Goal: Task Accomplishment & Management: Use online tool/utility

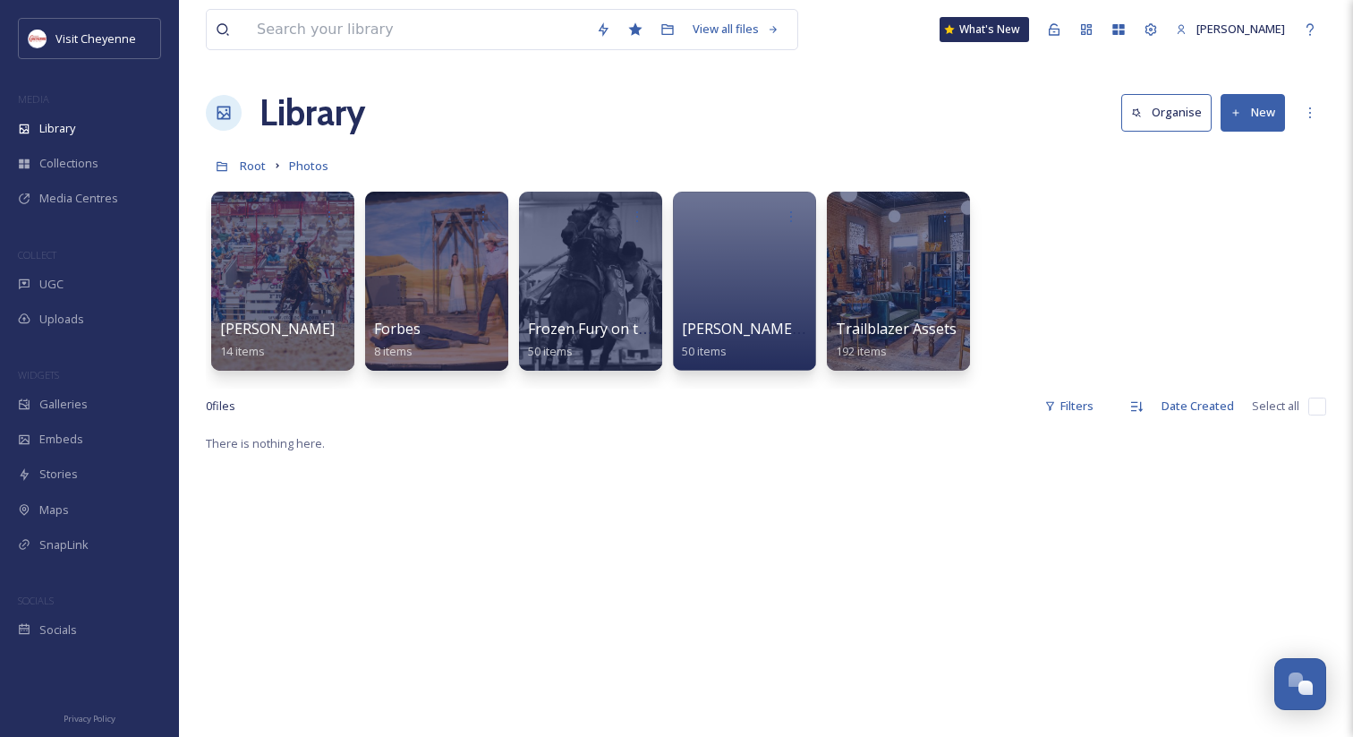
click at [784, 115] on div "Library Organise New" at bounding box center [766, 113] width 1120 height 54
click at [309, 162] on span "Photos" at bounding box center [308, 166] width 39 height 16
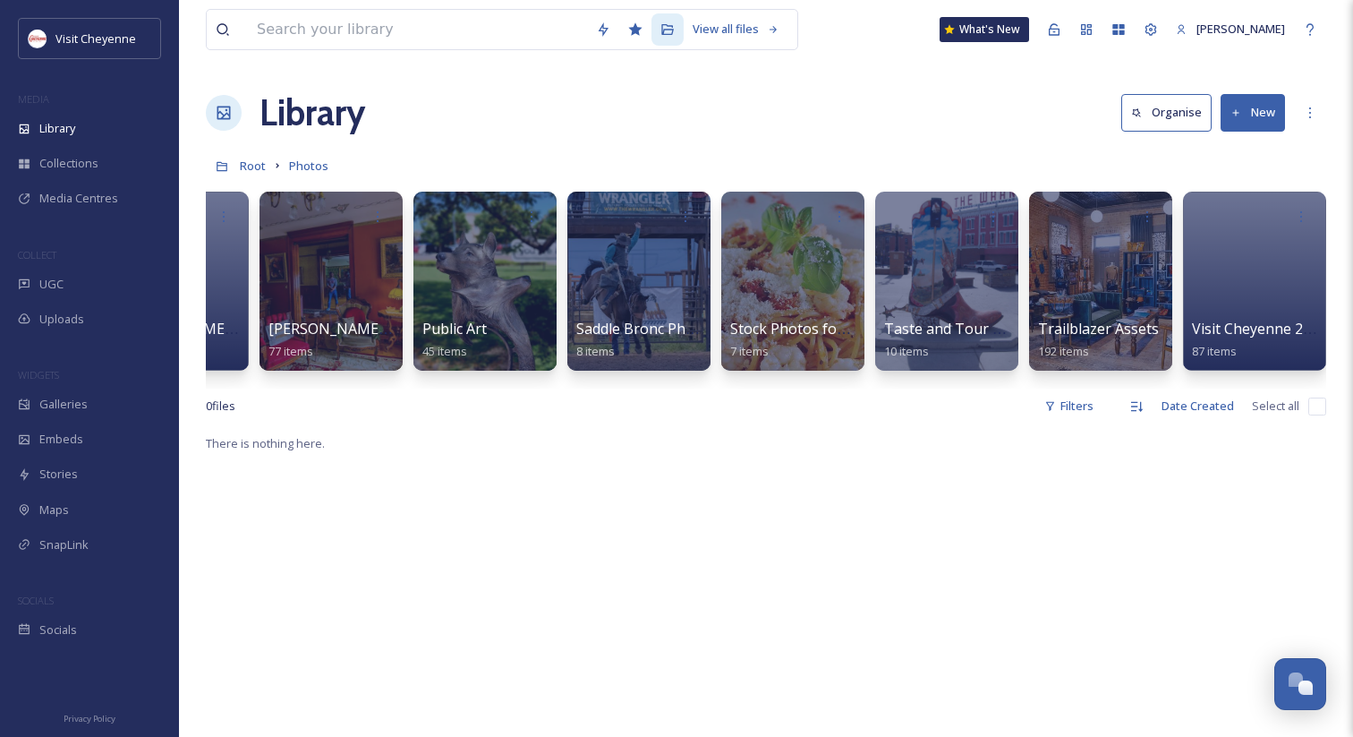
scroll to position [0, 1800]
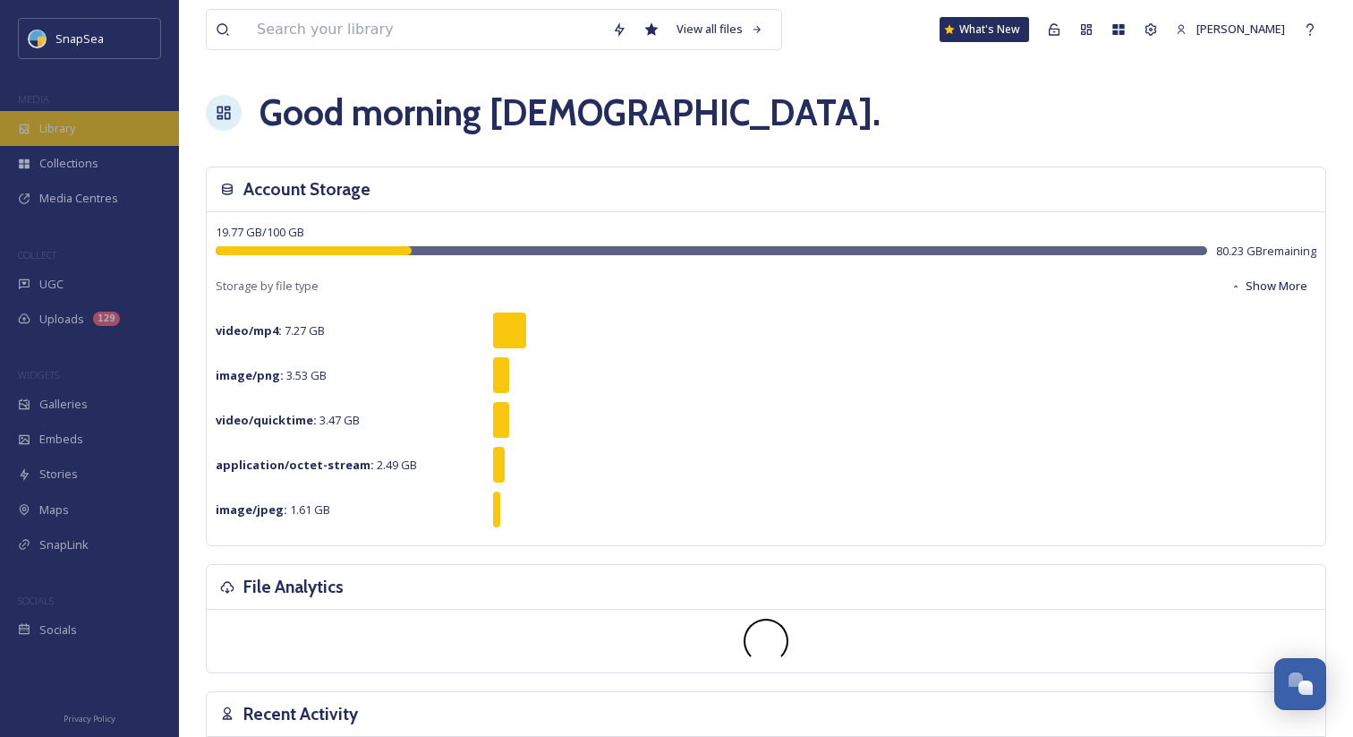
click at [144, 141] on div "Library" at bounding box center [89, 128] width 179 height 35
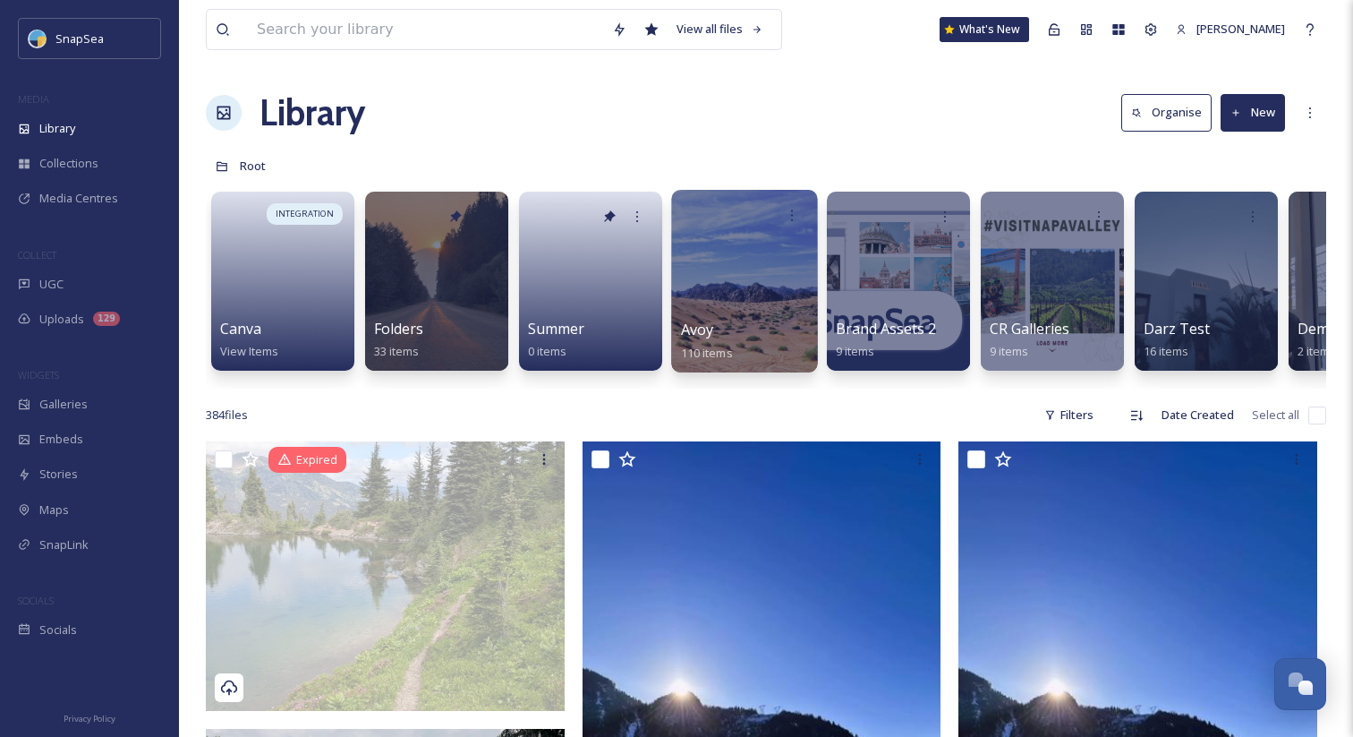
click at [727, 315] on div at bounding box center [744, 281] width 146 height 183
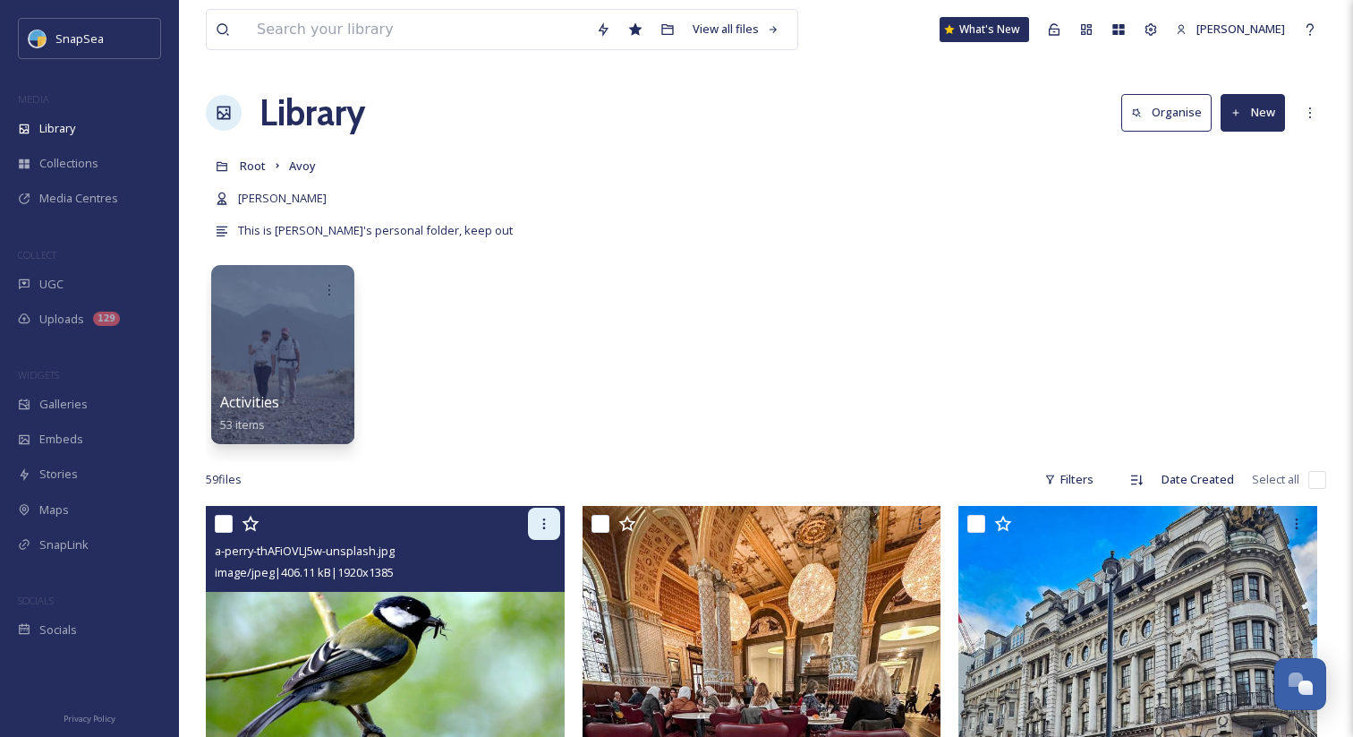
click at [551, 528] on div at bounding box center [544, 523] width 32 height 32
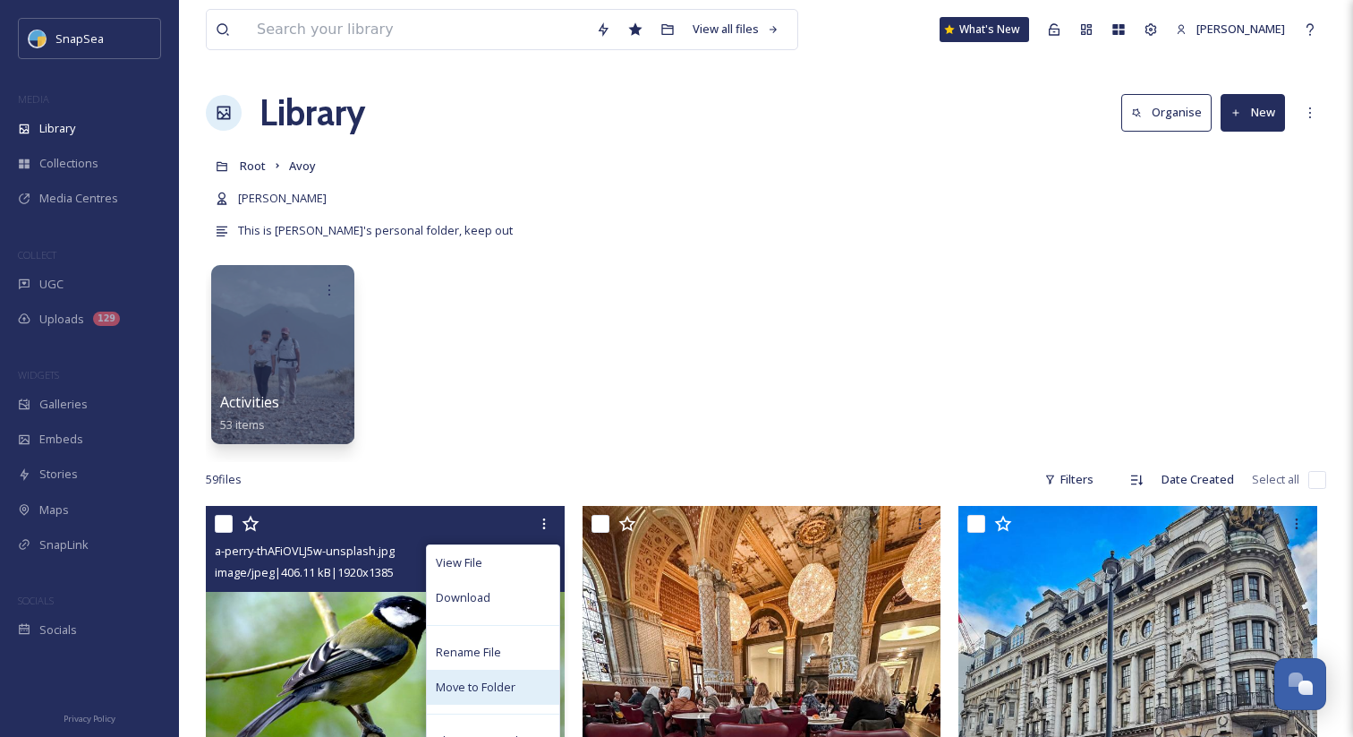
click at [513, 686] on span "Move to Folder" at bounding box center [476, 686] width 80 height 17
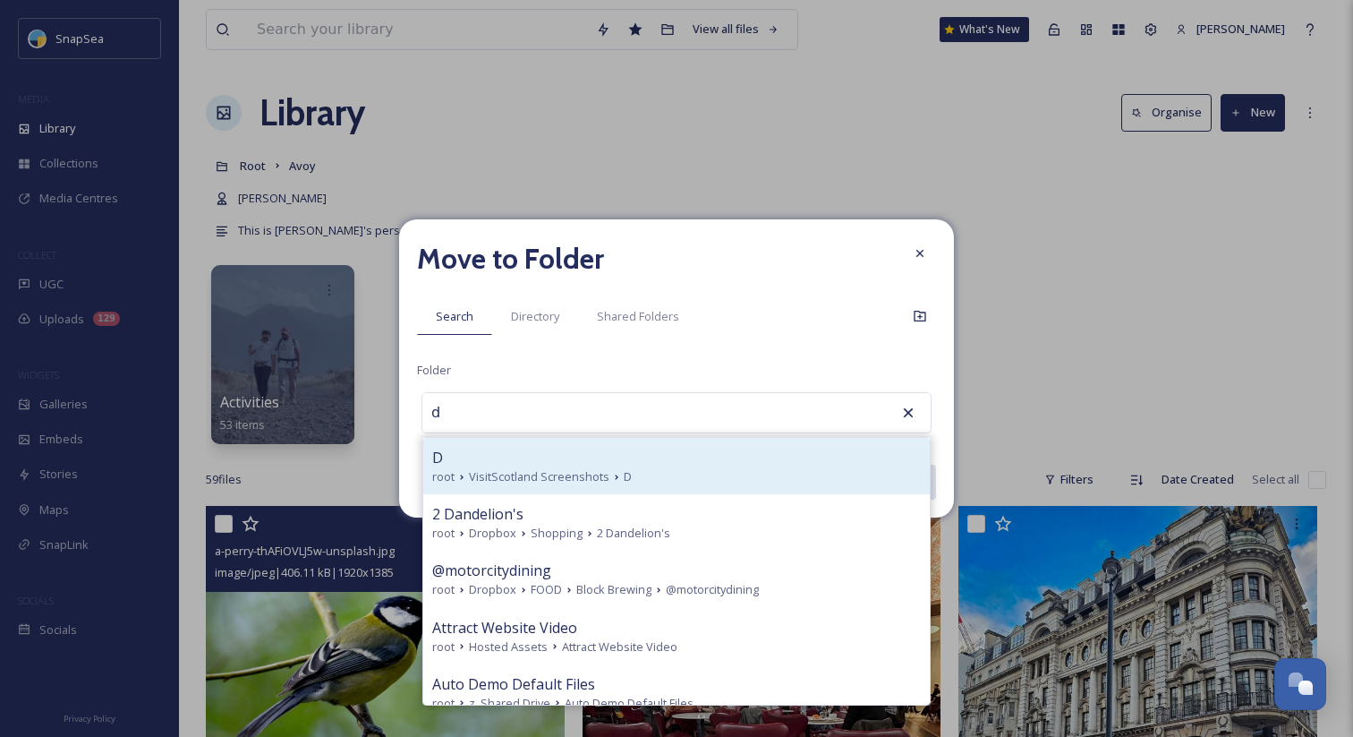
click at [559, 447] on div "D" at bounding box center [676, 457] width 489 height 21
type input "D"
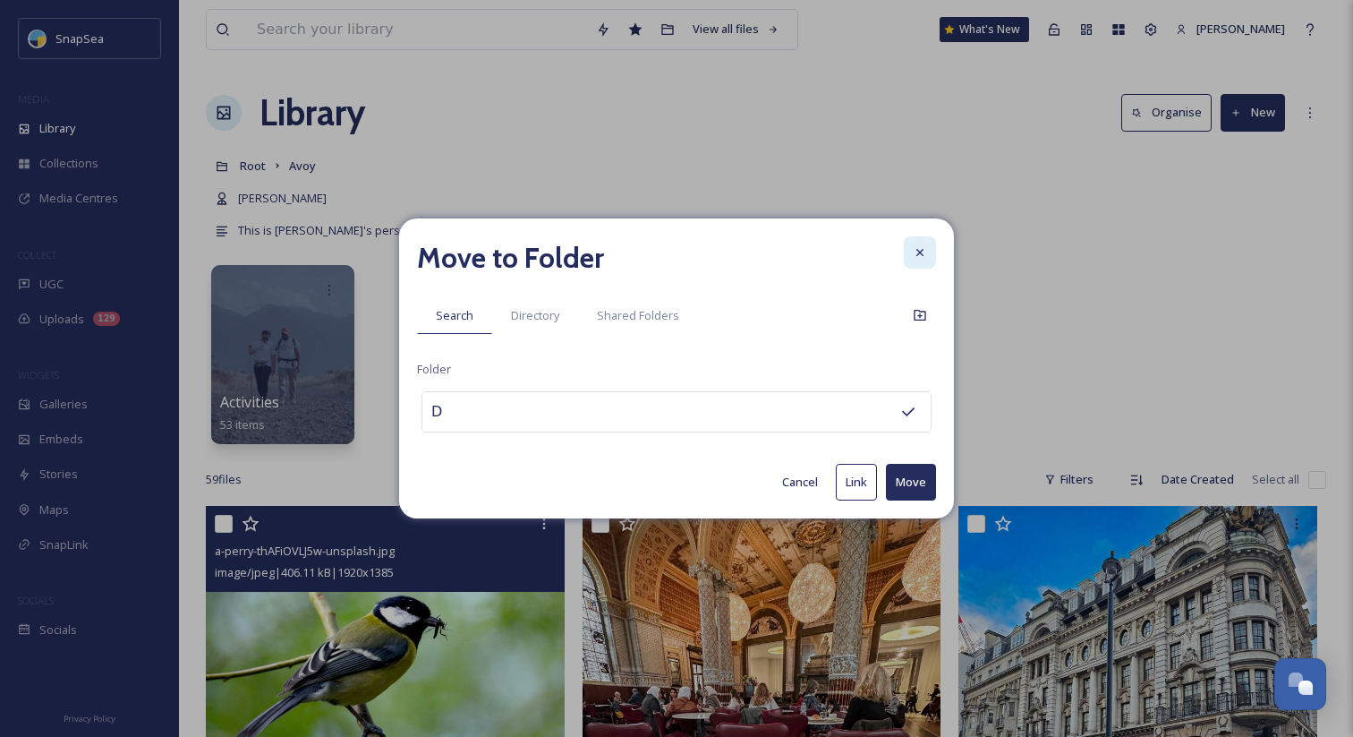
click at [926, 239] on div at bounding box center [920, 252] width 32 height 32
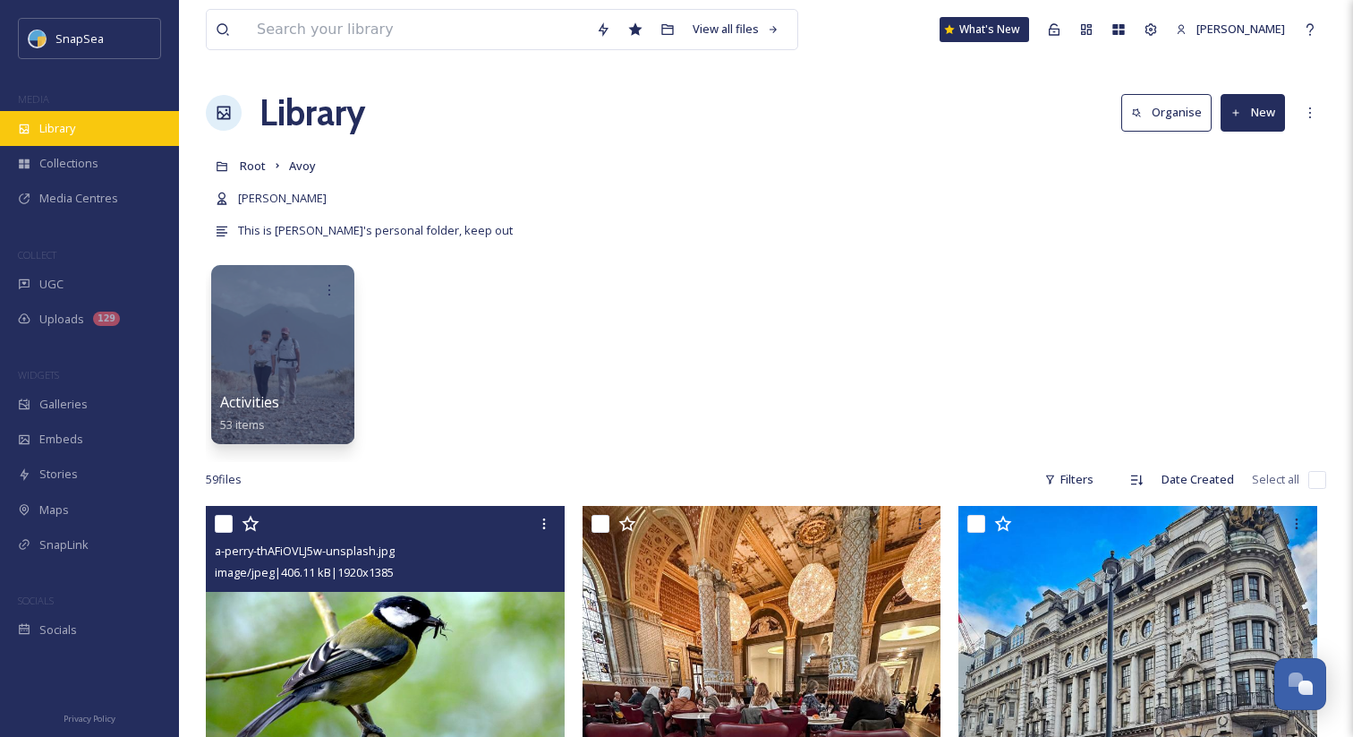
click at [117, 137] on div "Library" at bounding box center [89, 128] width 179 height 35
